Goal: Task Accomplishment & Management: Use online tool/utility

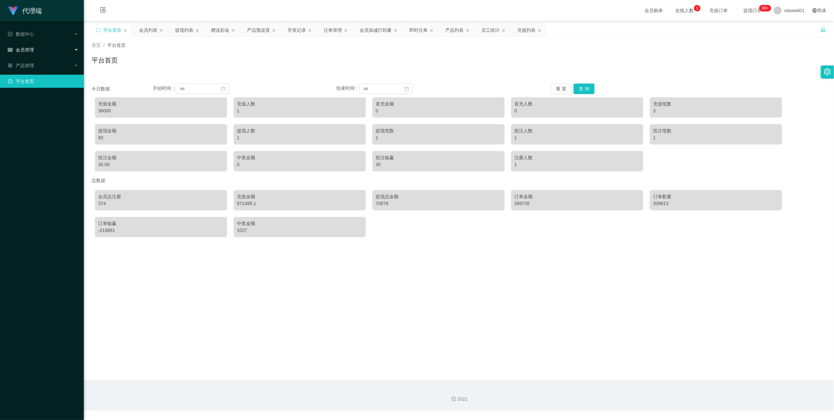
click at [29, 53] on div "会员管理" at bounding box center [42, 49] width 84 height 13
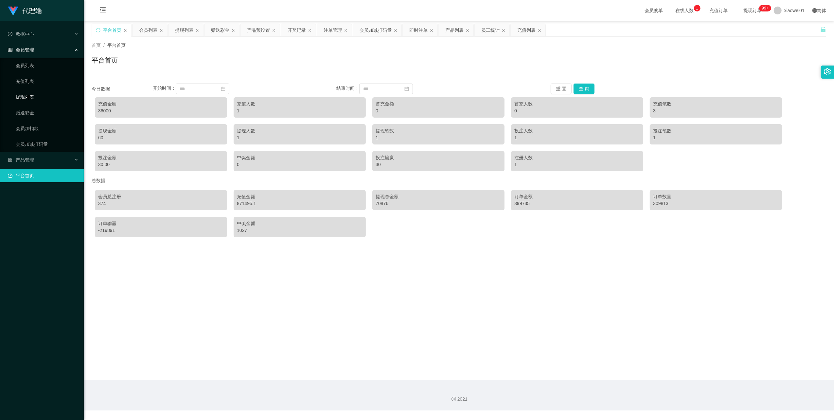
click at [29, 92] on link "提现列表" at bounding box center [47, 96] width 63 height 13
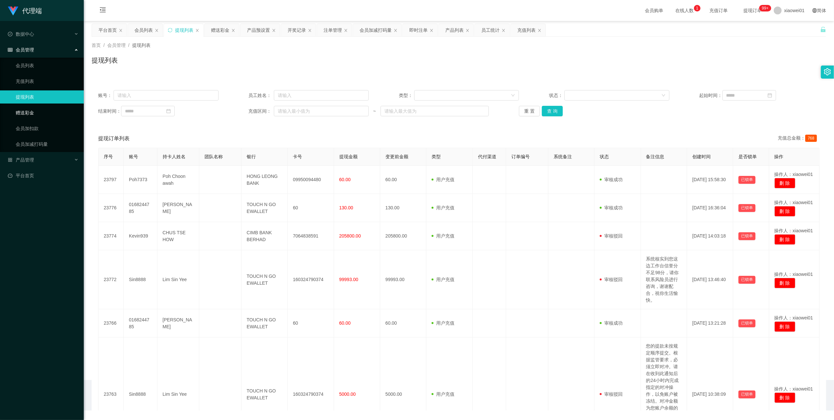
click at [36, 111] on link "赠送彩金" at bounding box center [47, 112] width 63 height 13
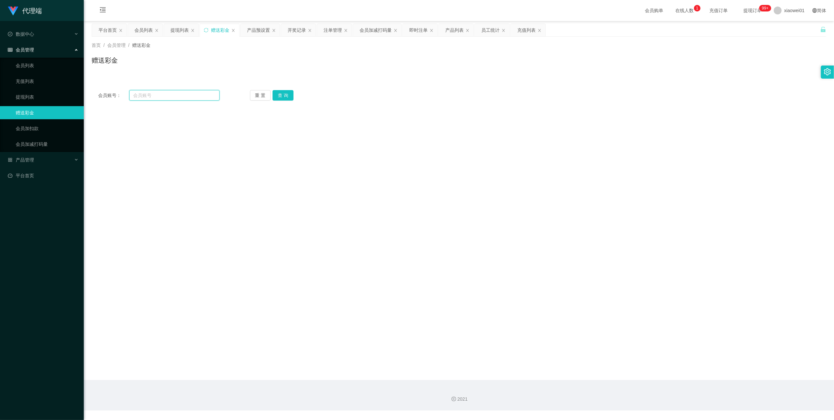
drag, startPoint x: 170, startPoint y: 95, endPoint x: 175, endPoint y: 95, distance: 5.2
click at [171, 95] on input "text" at bounding box center [174, 95] width 90 height 10
paste input "Sin8888"
click at [280, 97] on button "查 询" at bounding box center [283, 95] width 21 height 10
click at [172, 92] on input "Sin8888" at bounding box center [174, 95] width 90 height 10
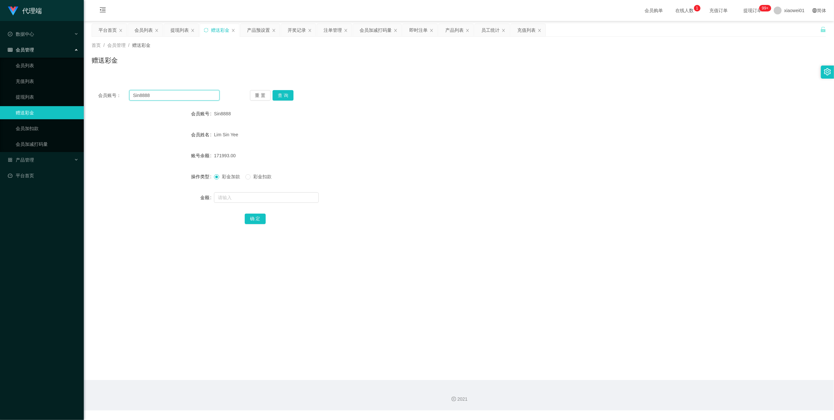
paste input "Sin8888"
click at [173, 96] on input "Sin8888Sin8888" at bounding box center [174, 95] width 90 height 10
paste input "text"
type input "Sin8888"
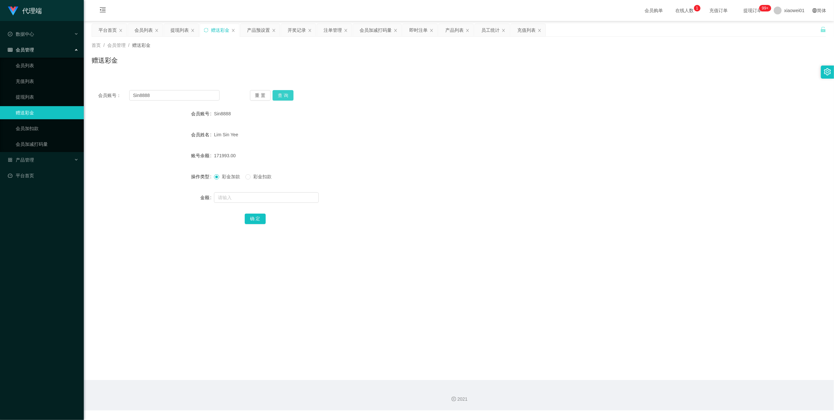
click at [274, 96] on button "查 询" at bounding box center [283, 95] width 21 height 10
click at [284, 93] on button "查 询" at bounding box center [283, 95] width 21 height 10
drag, startPoint x: 30, startPoint y: 92, endPoint x: 32, endPoint y: 59, distance: 33.1
click at [30, 92] on link "提现列表" at bounding box center [47, 96] width 63 height 13
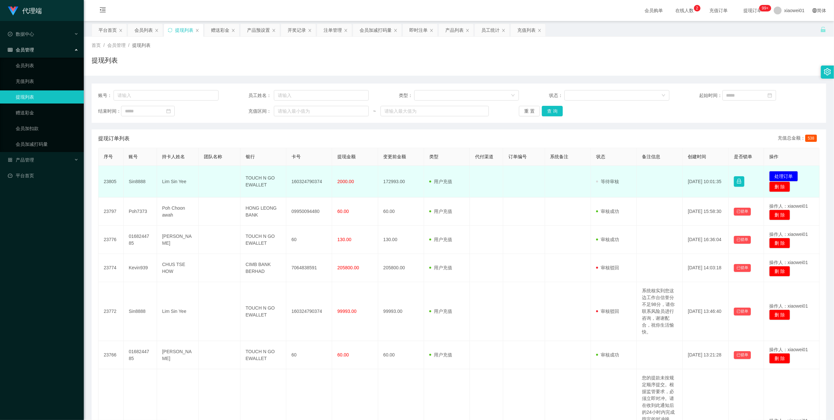
click at [129, 181] on td "Sin8888" at bounding box center [140, 182] width 33 height 32
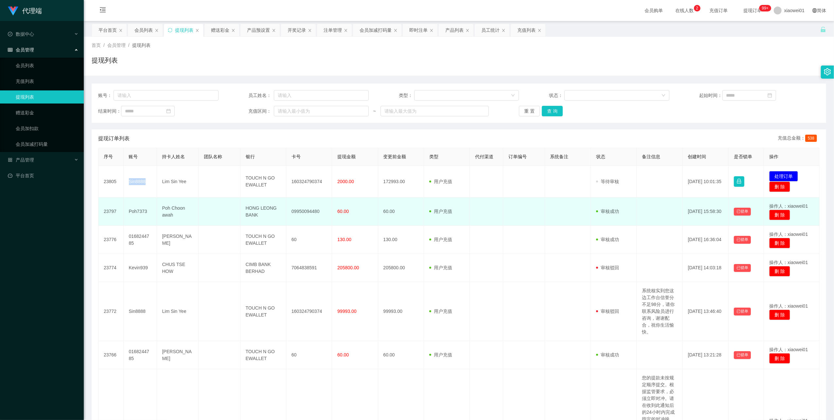
copy td "Sin8888"
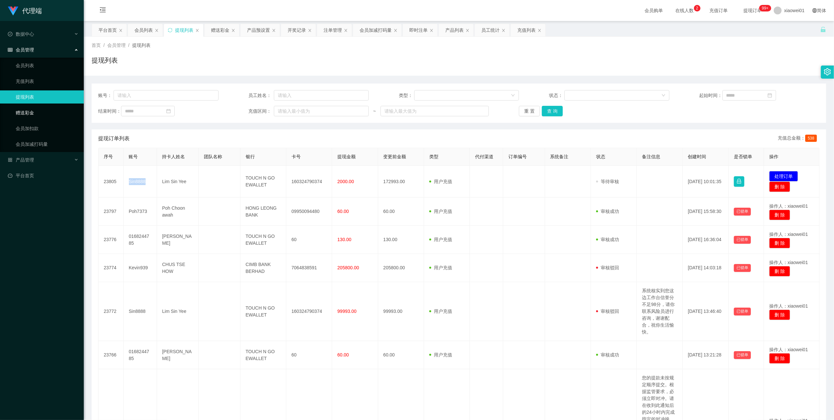
drag, startPoint x: 33, startPoint y: 108, endPoint x: 37, endPoint y: 101, distance: 7.9
click at [33, 108] on link "赠送彩金" at bounding box center [47, 112] width 63 height 13
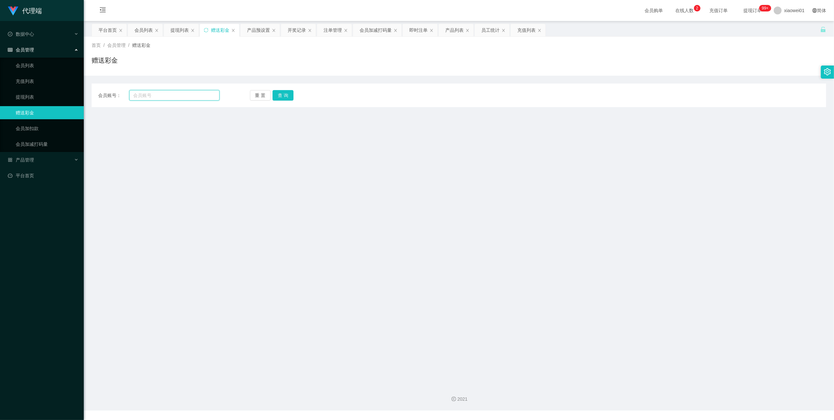
drag, startPoint x: 156, startPoint y: 95, endPoint x: 177, endPoint y: 98, distance: 21.1
click at [160, 97] on input "text" at bounding box center [174, 95] width 90 height 10
paste input "Sin8888"
type input "Sin8888"
click at [287, 94] on button "查 询" at bounding box center [283, 95] width 21 height 10
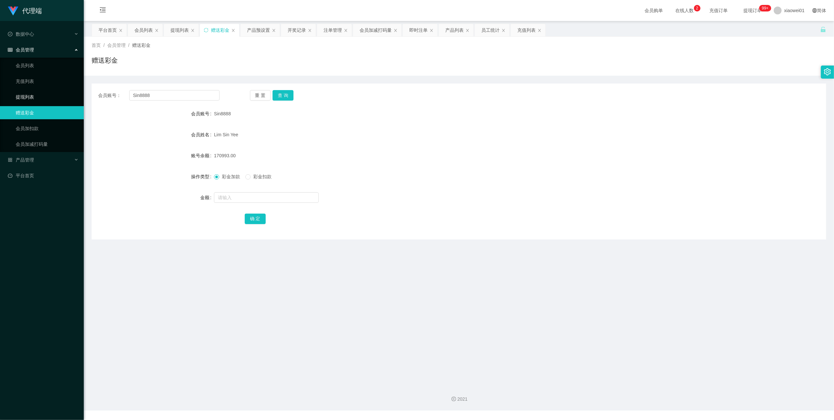
click at [27, 95] on link "提现列表" at bounding box center [47, 96] width 63 height 13
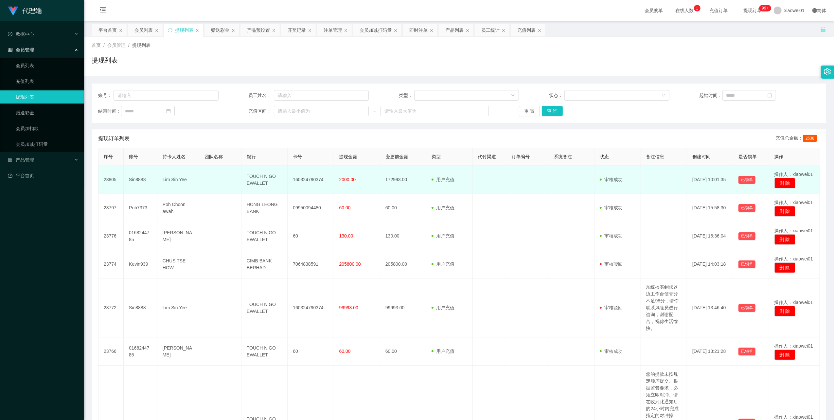
click at [304, 179] on td "160324790374" at bounding box center [311, 180] width 46 height 28
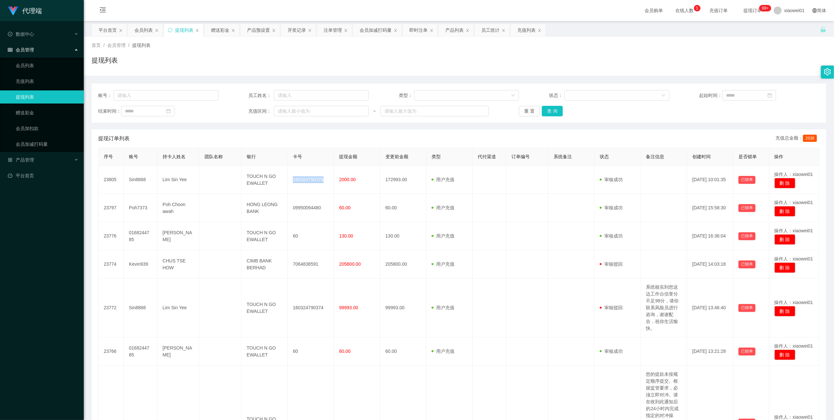
copy td "160324790374"
